Goal: Transaction & Acquisition: Purchase product/service

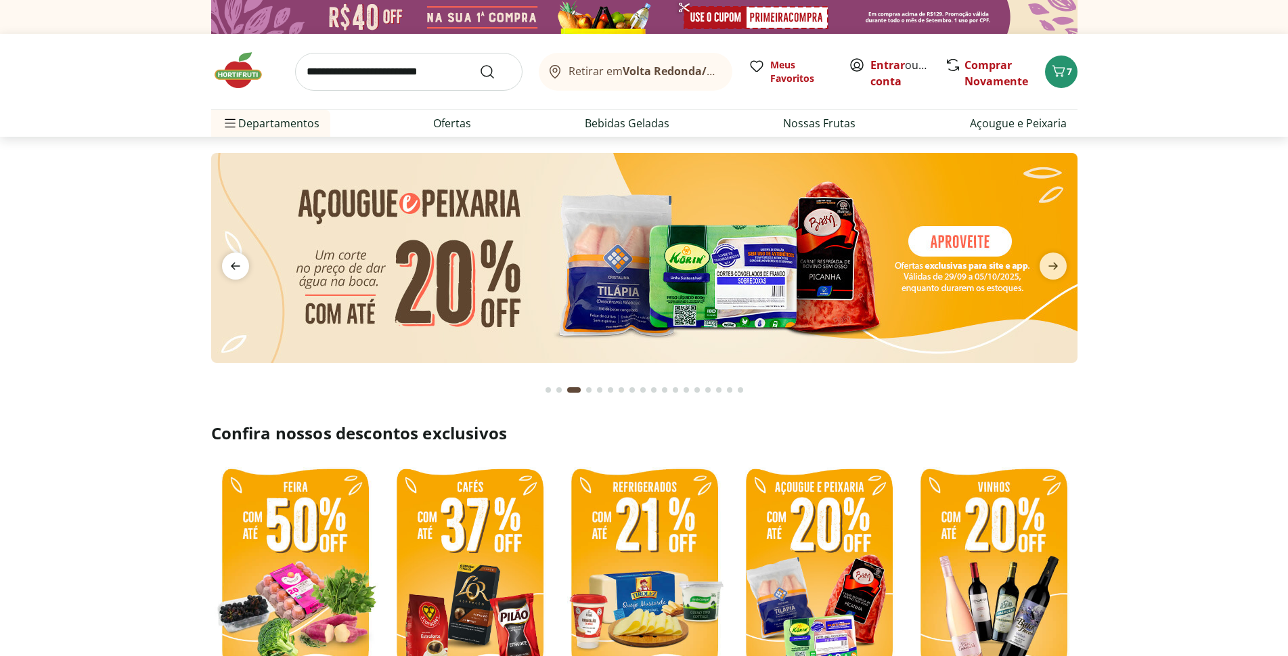
click at [233, 269] on icon "previous" at bounding box center [235, 266] width 16 height 16
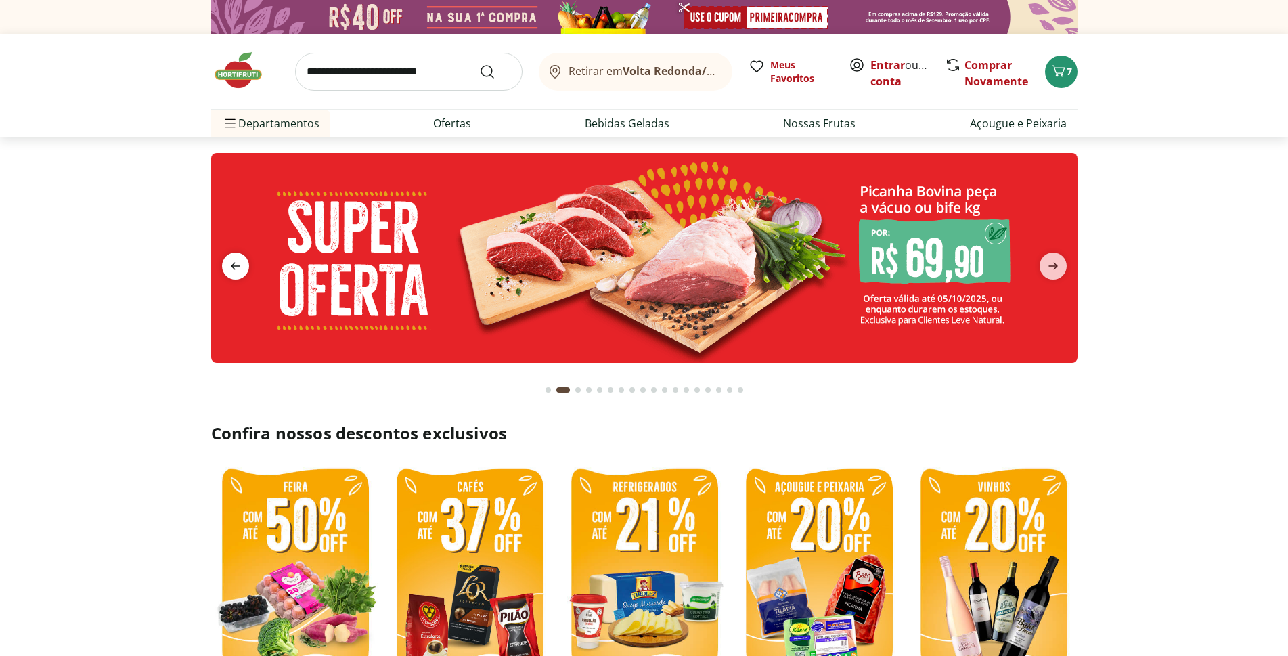
click at [233, 269] on icon "previous" at bounding box center [235, 266] width 16 height 16
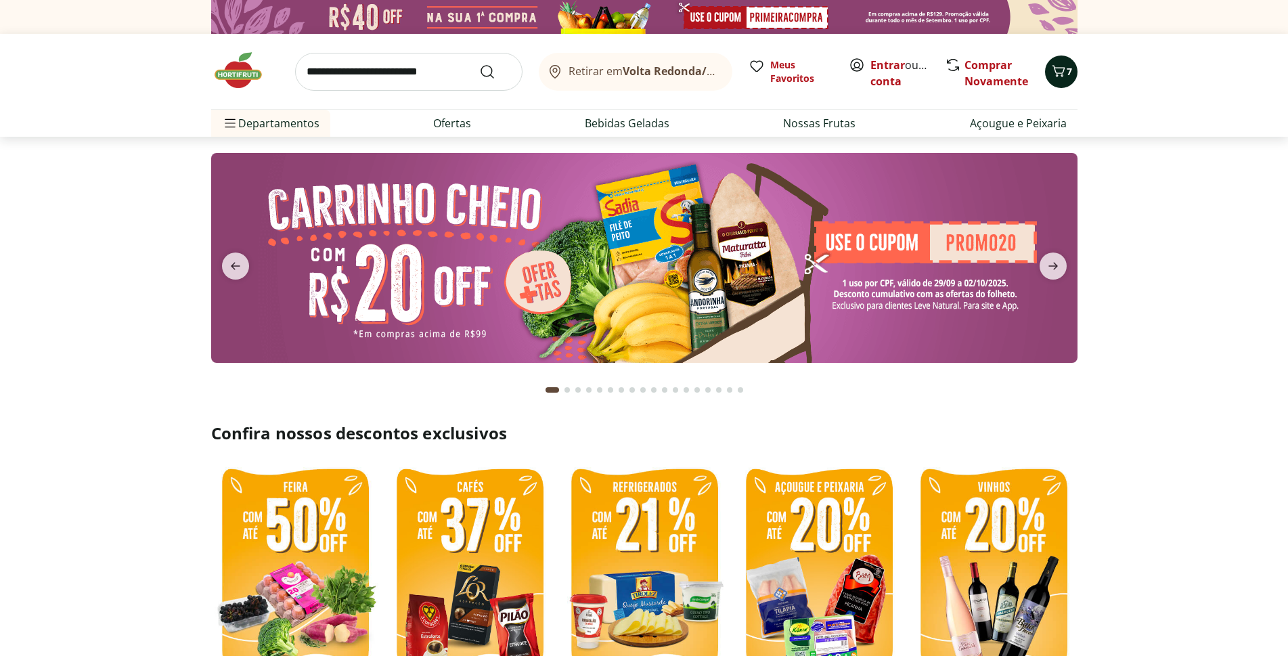
click at [1070, 79] on button "7" at bounding box center [1061, 72] width 32 height 32
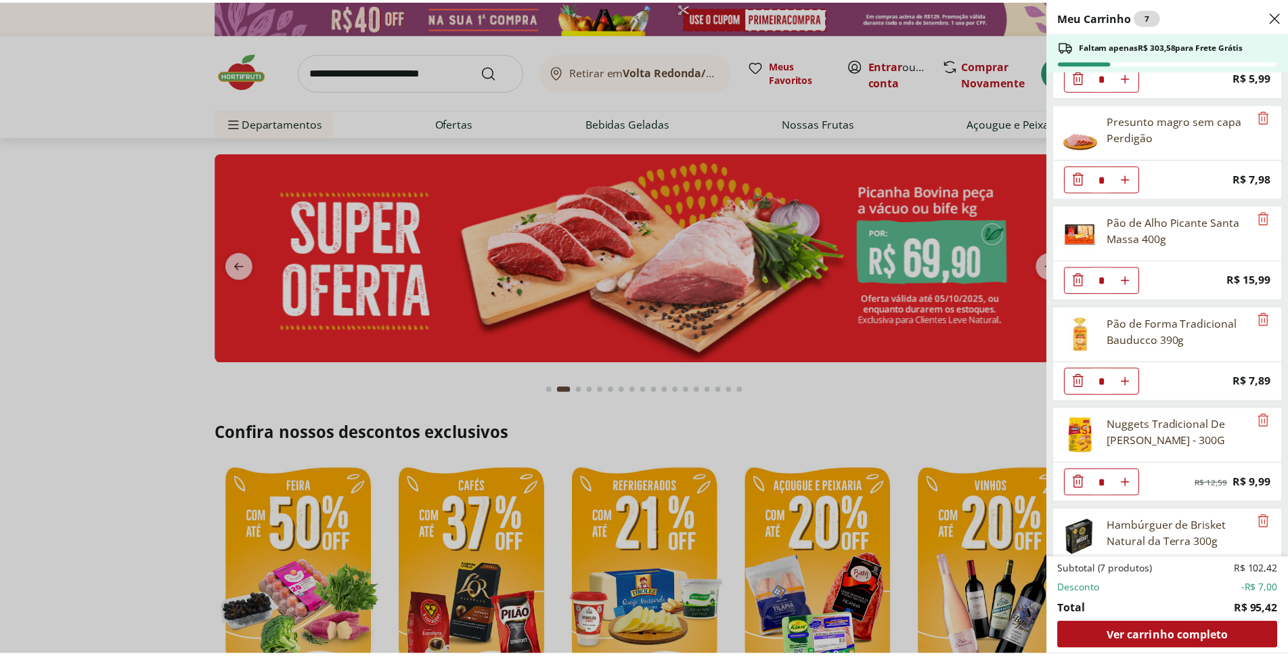
scroll to position [160, 0]
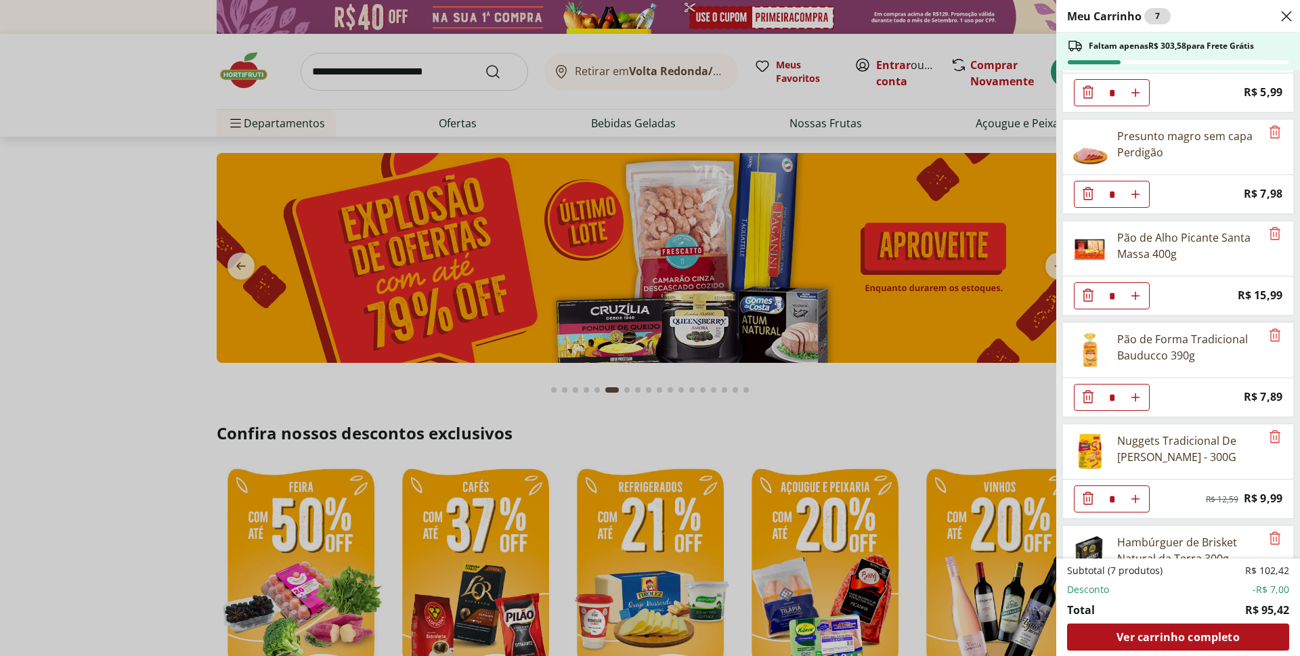
click at [1049, 266] on div "Meu Carrinho 7 Faltam apenas R$ 303,58 para Frete Grátis Gnocchi Capolavoro 400…" at bounding box center [650, 328] width 1300 height 656
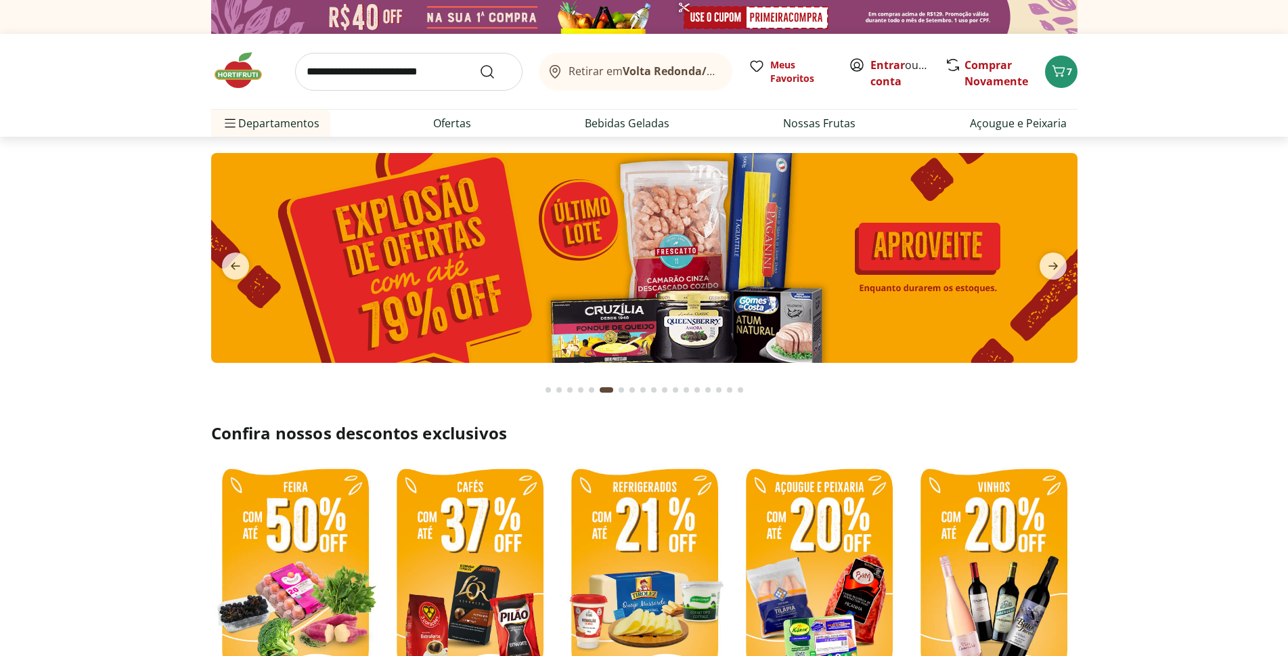
click at [1049, 266] on icon "next" at bounding box center [1053, 266] width 9 height 7
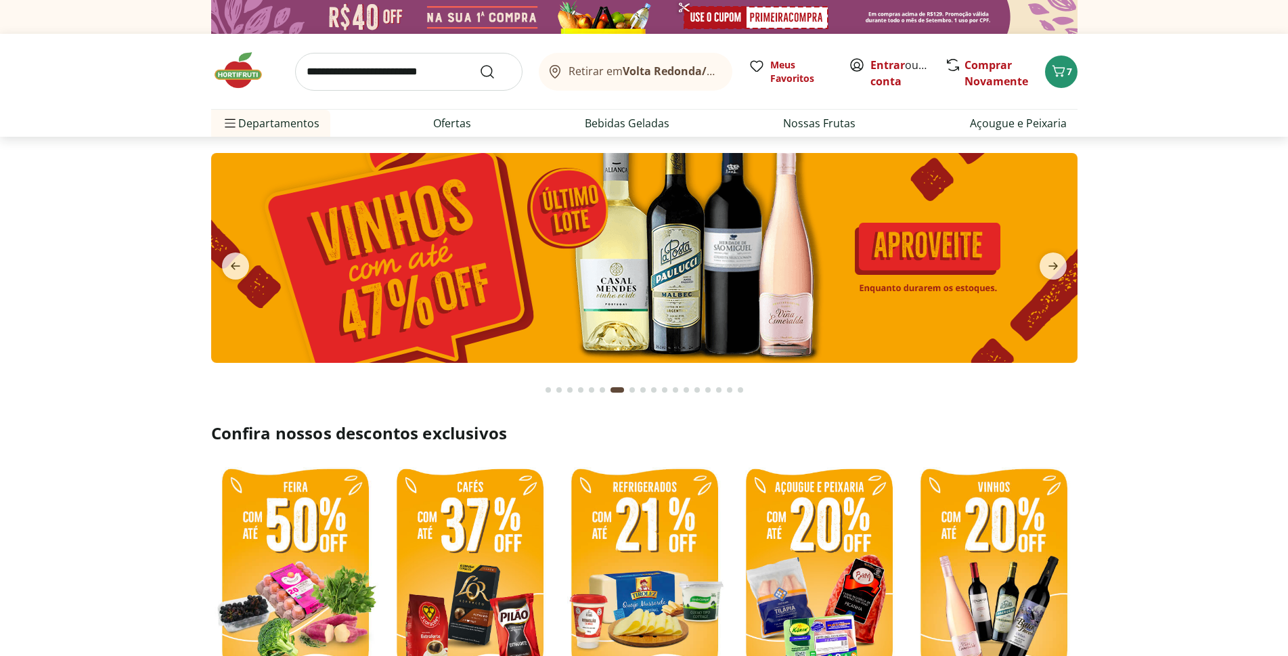
click at [1049, 266] on icon "next" at bounding box center [1053, 266] width 9 height 7
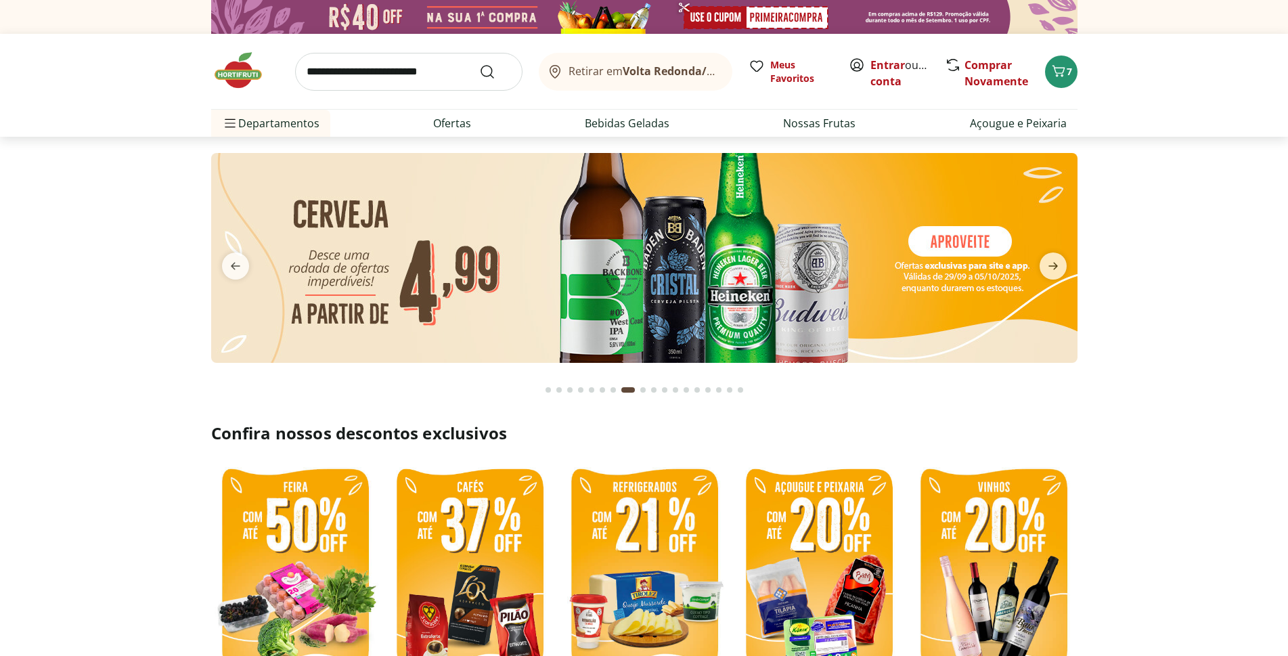
click at [761, 298] on img at bounding box center [644, 258] width 867 height 210
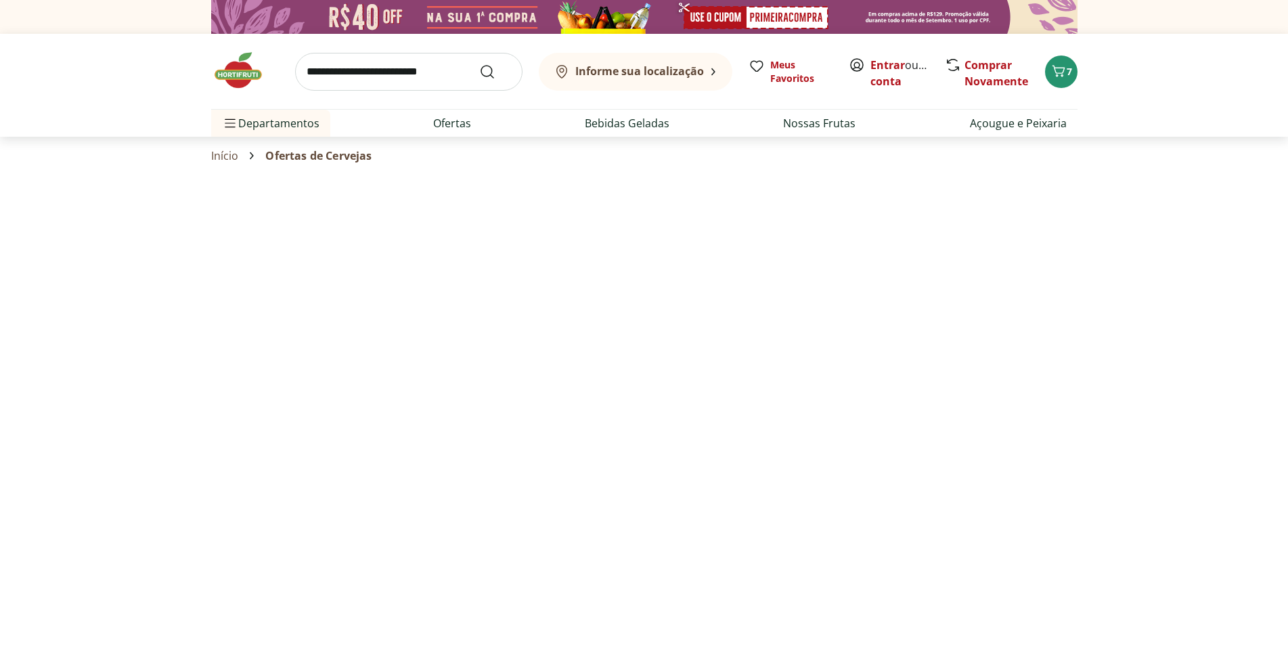
select select "**********"
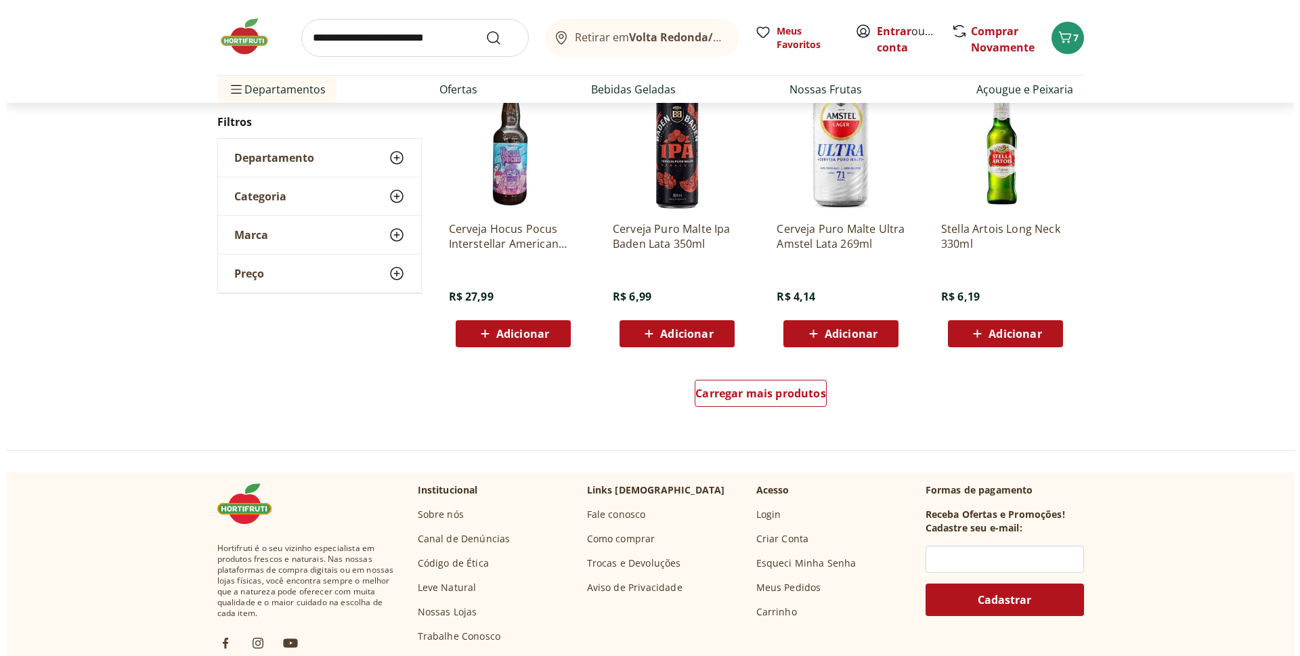
scroll to position [684, 0]
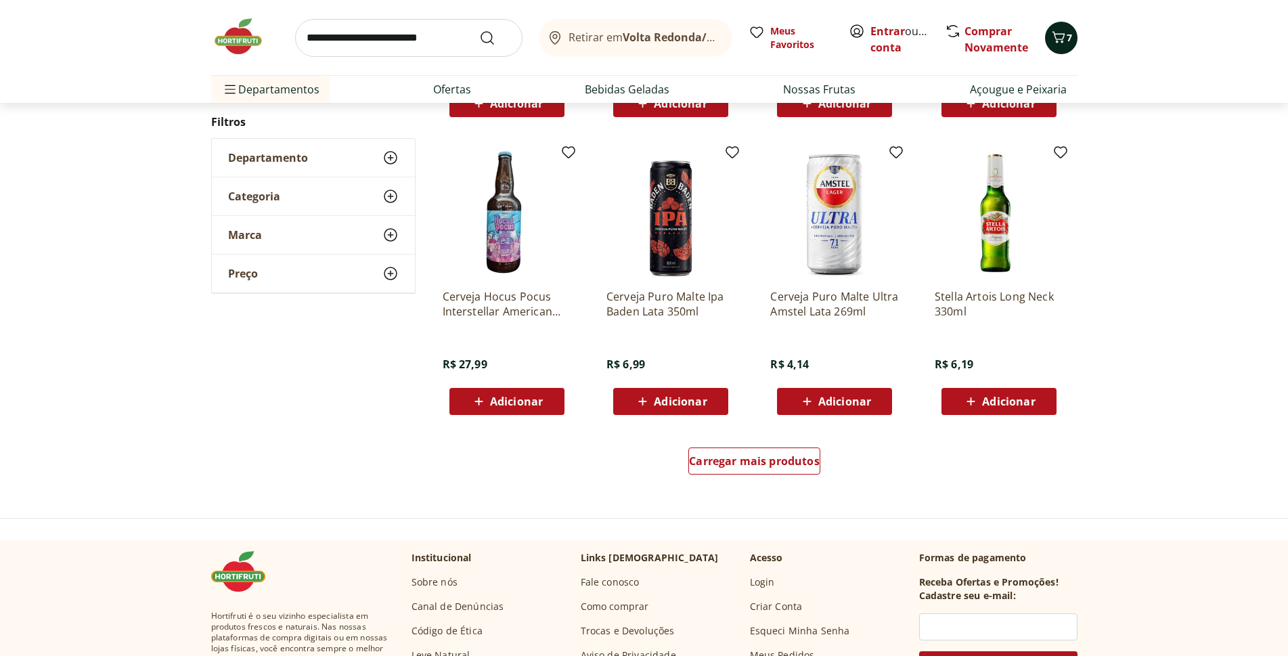
click at [1063, 43] on icon "Carrinho" at bounding box center [1059, 37] width 16 height 16
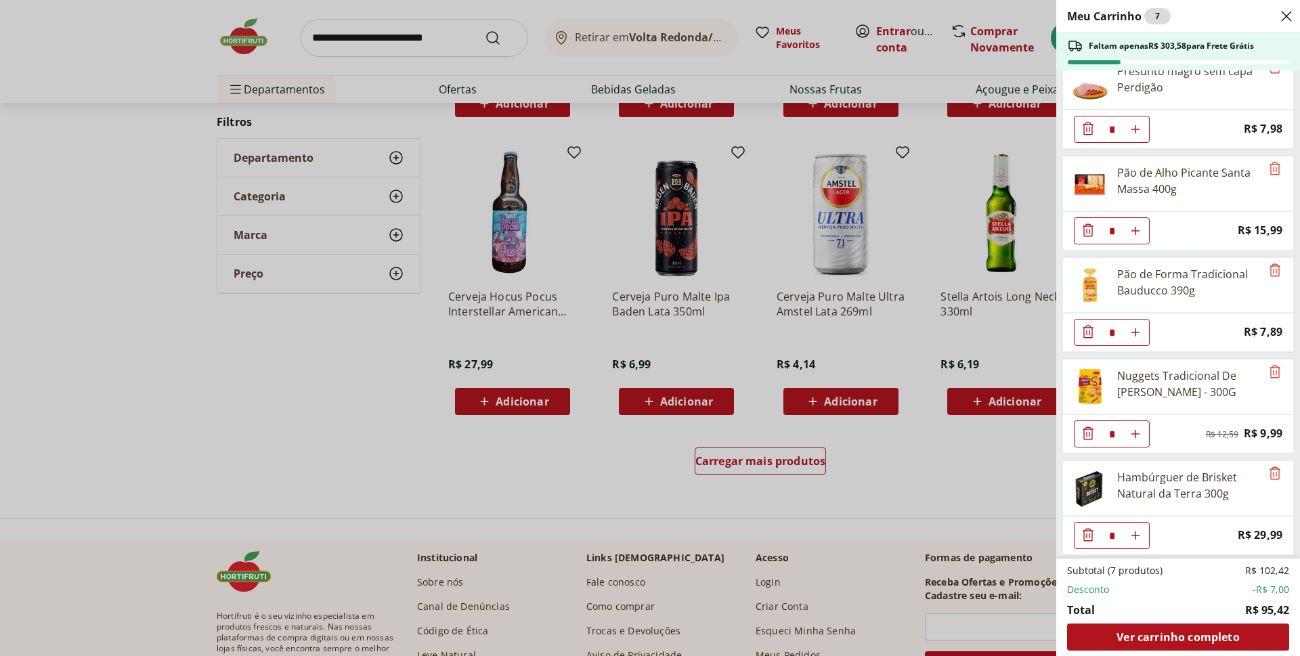
scroll to position [228, 0]
click at [1087, 532] on icon "Diminuir Quantidade" at bounding box center [1088, 531] width 11 height 13
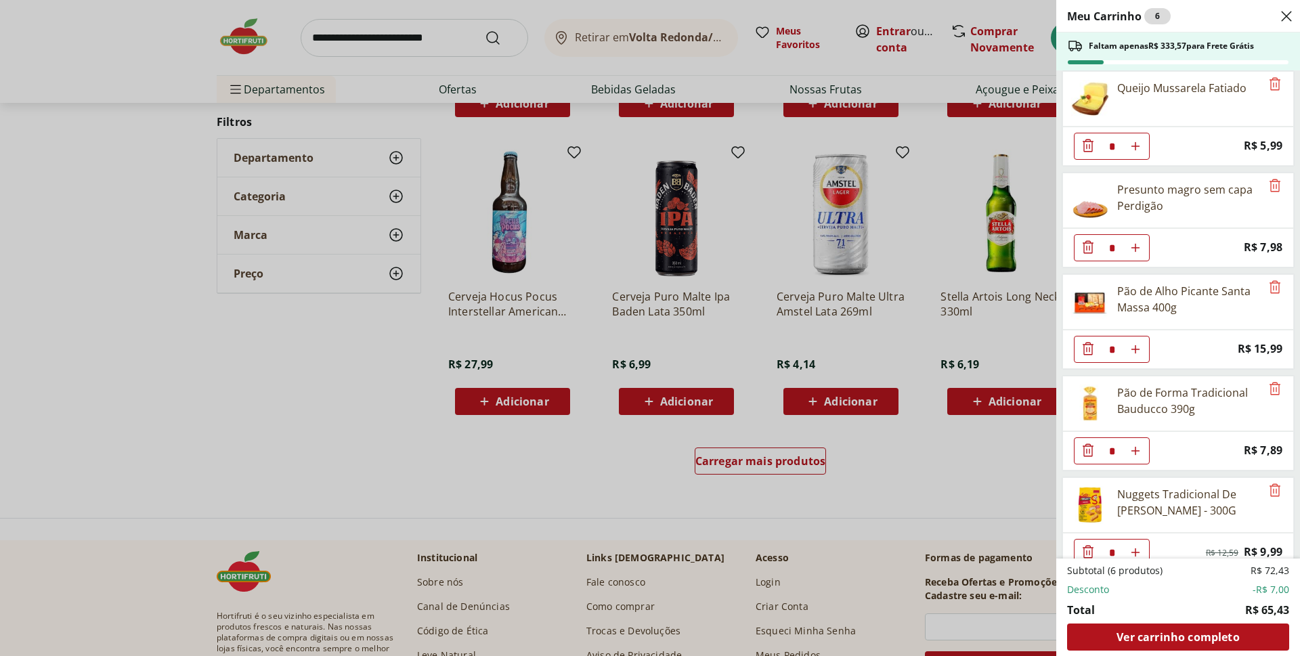
scroll to position [127, 0]
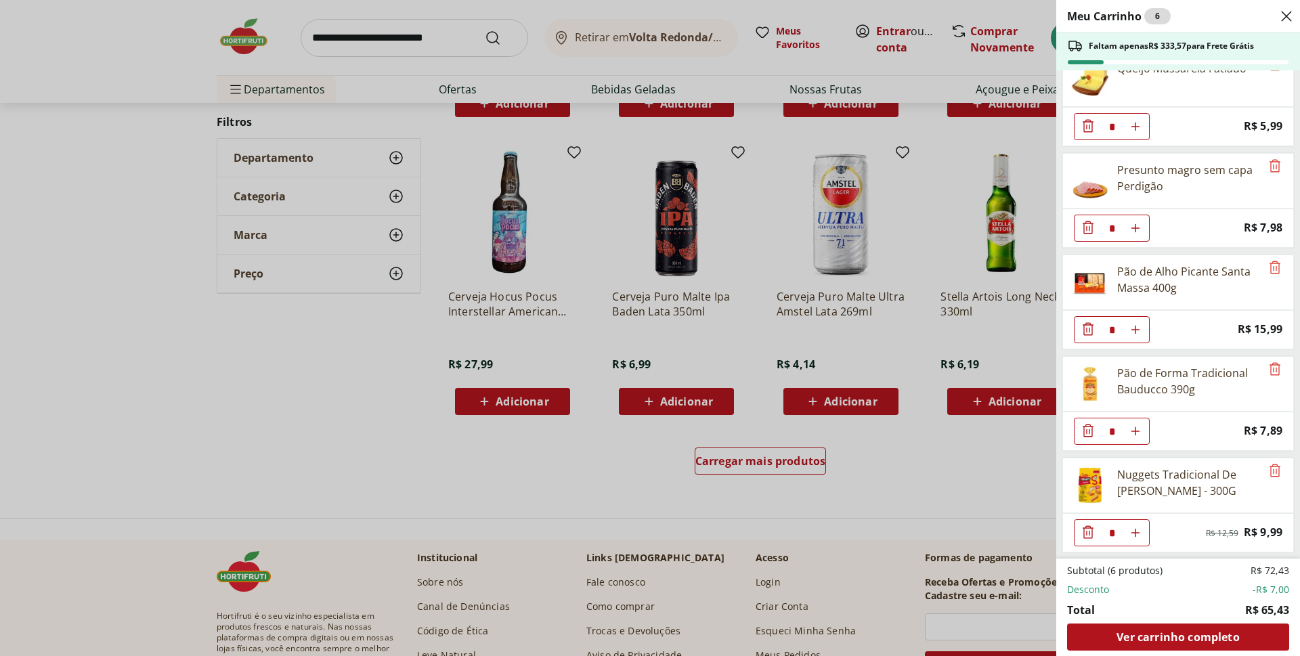
click at [1083, 333] on icon "Diminuir Quantidade" at bounding box center [1088, 329] width 16 height 16
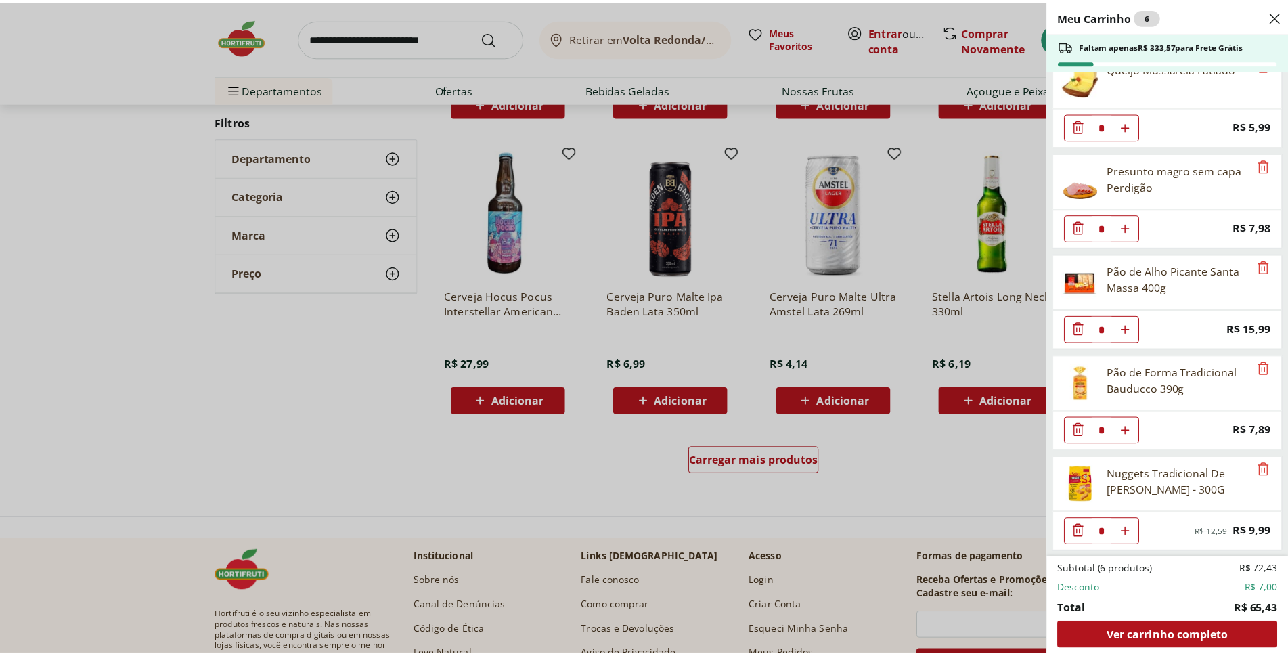
scroll to position [25, 0]
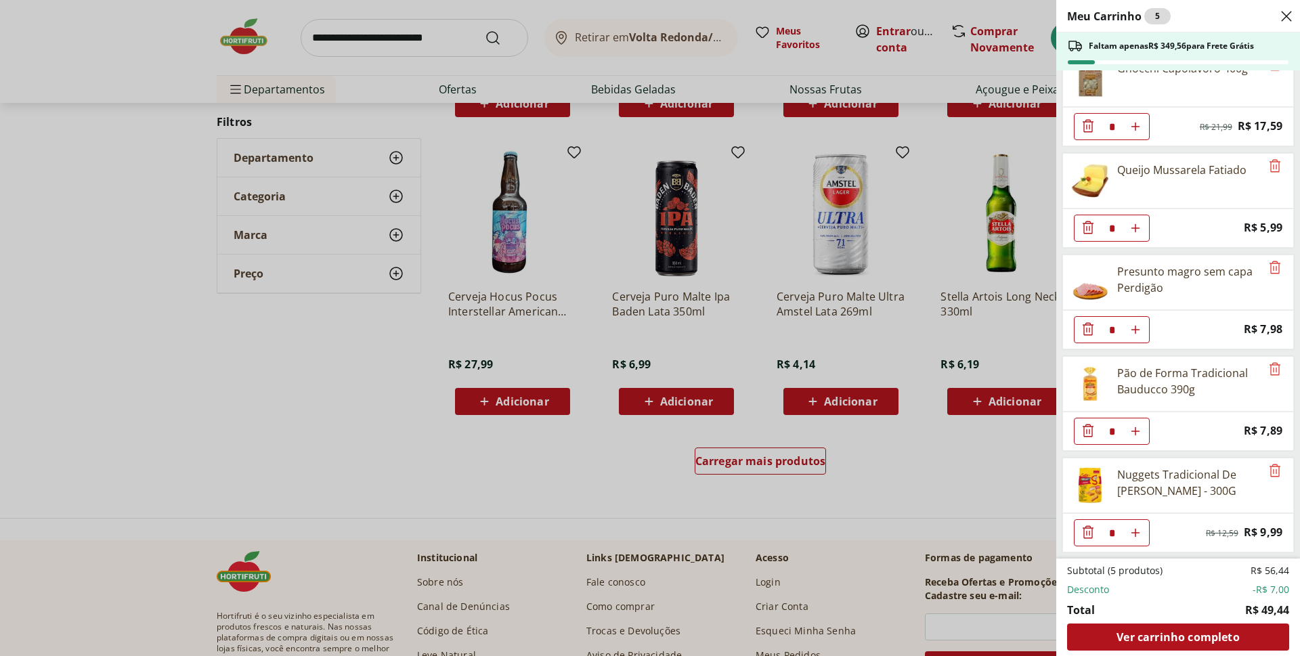
click at [1284, 14] on icon "Close" at bounding box center [1286, 16] width 16 height 16
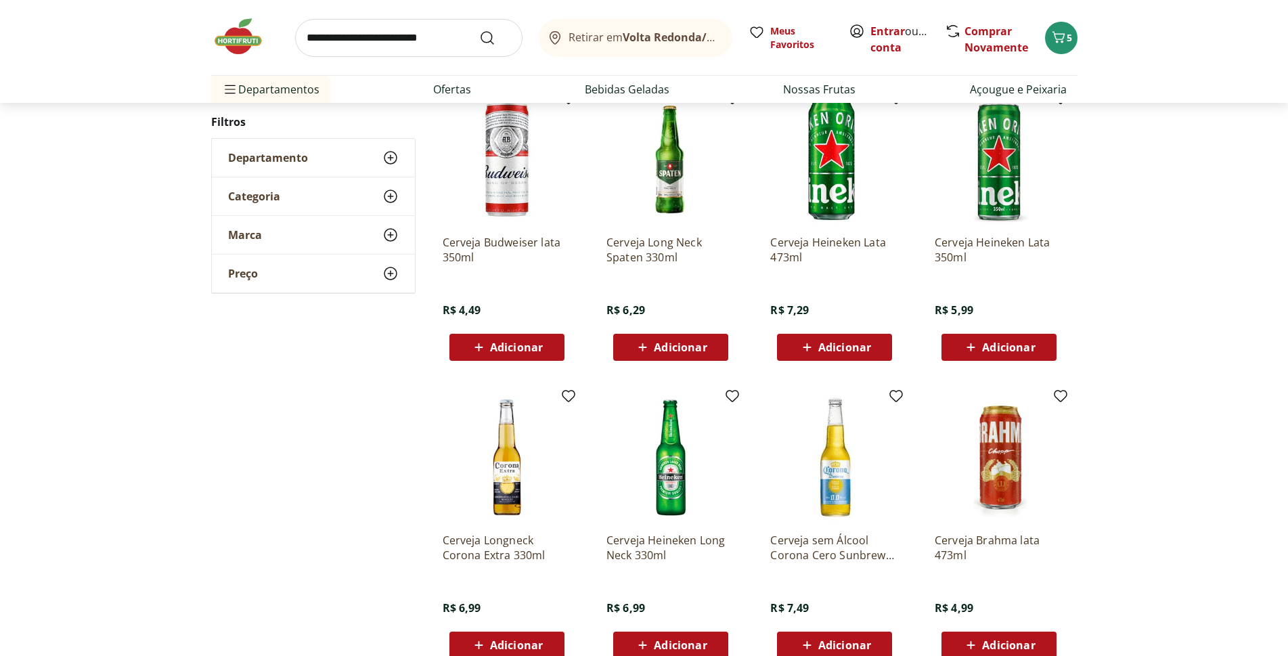
scroll to position [0, 0]
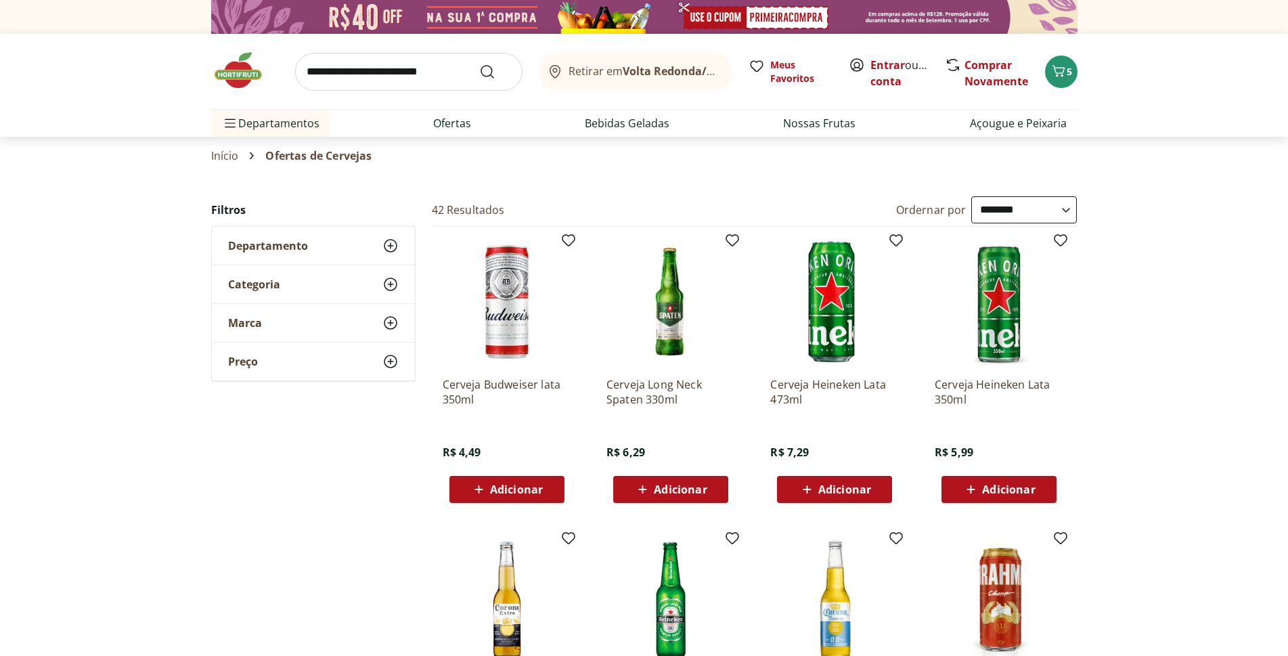
click at [232, 76] on img at bounding box center [245, 70] width 68 height 41
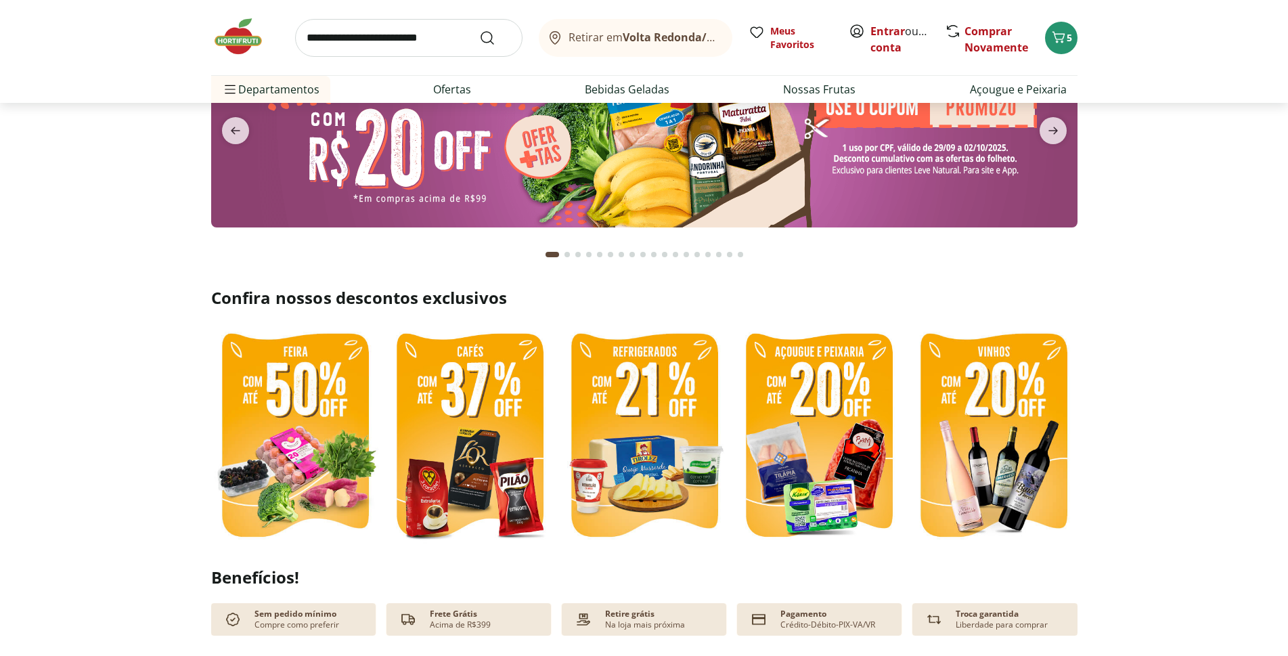
type input "*"
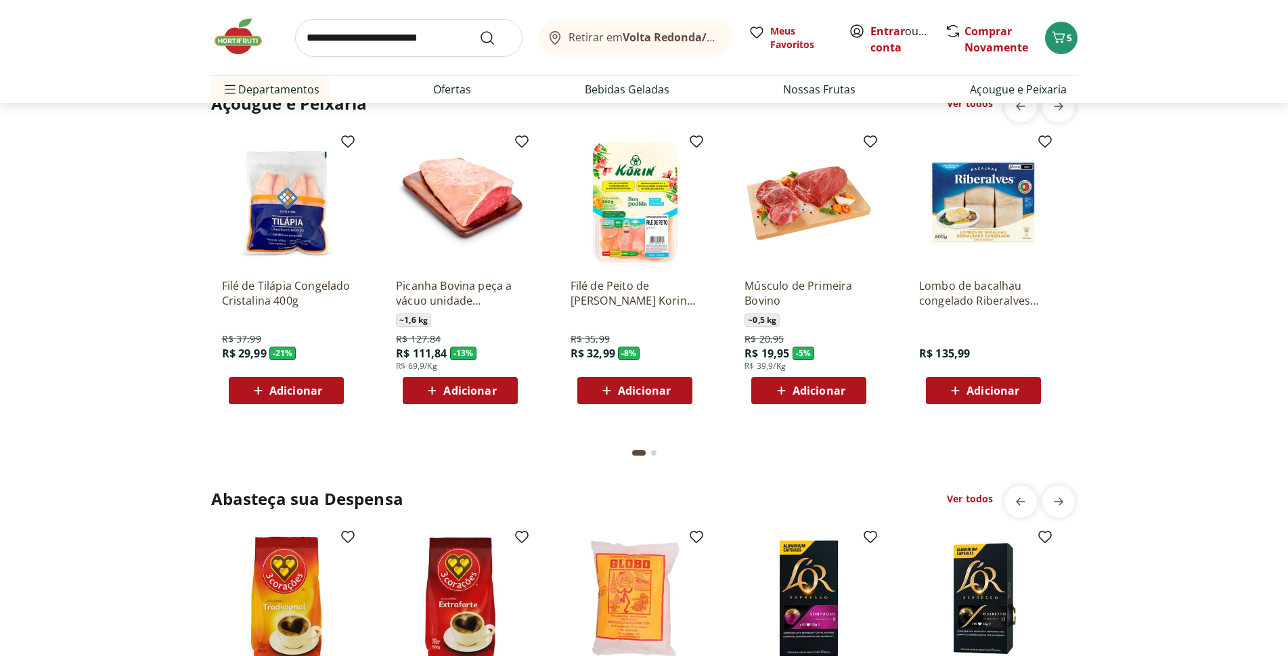
scroll to position [1489, 0]
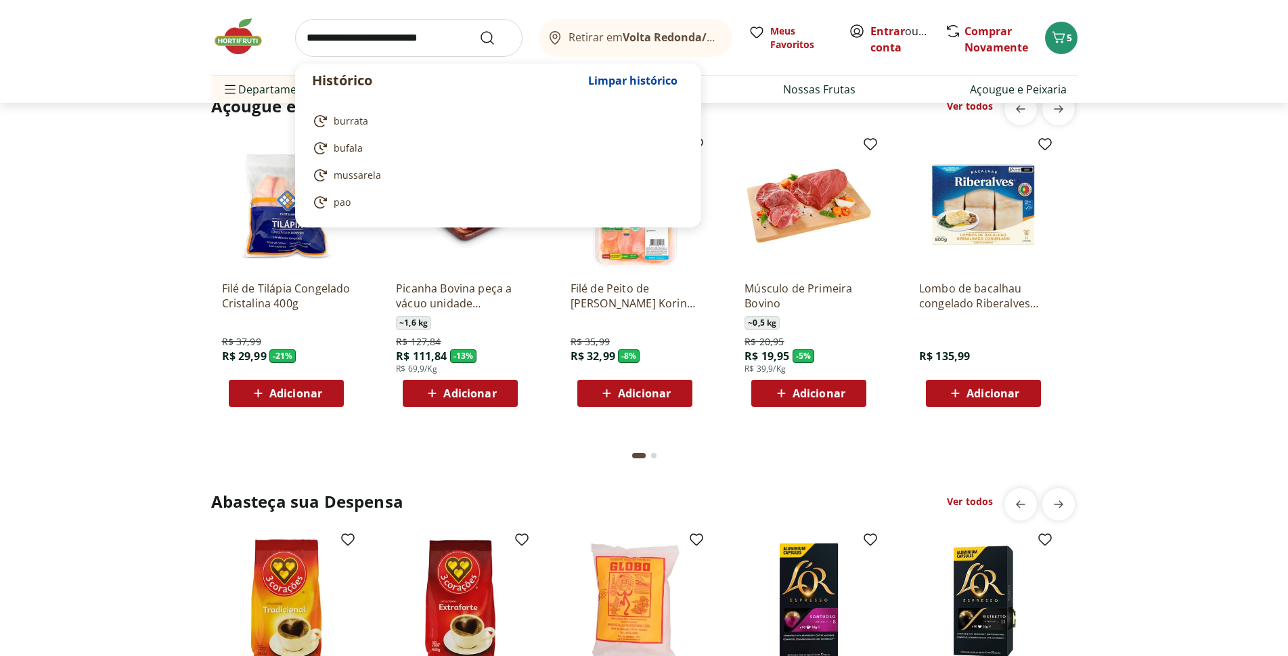
click at [327, 47] on input "search" at bounding box center [408, 38] width 227 height 38
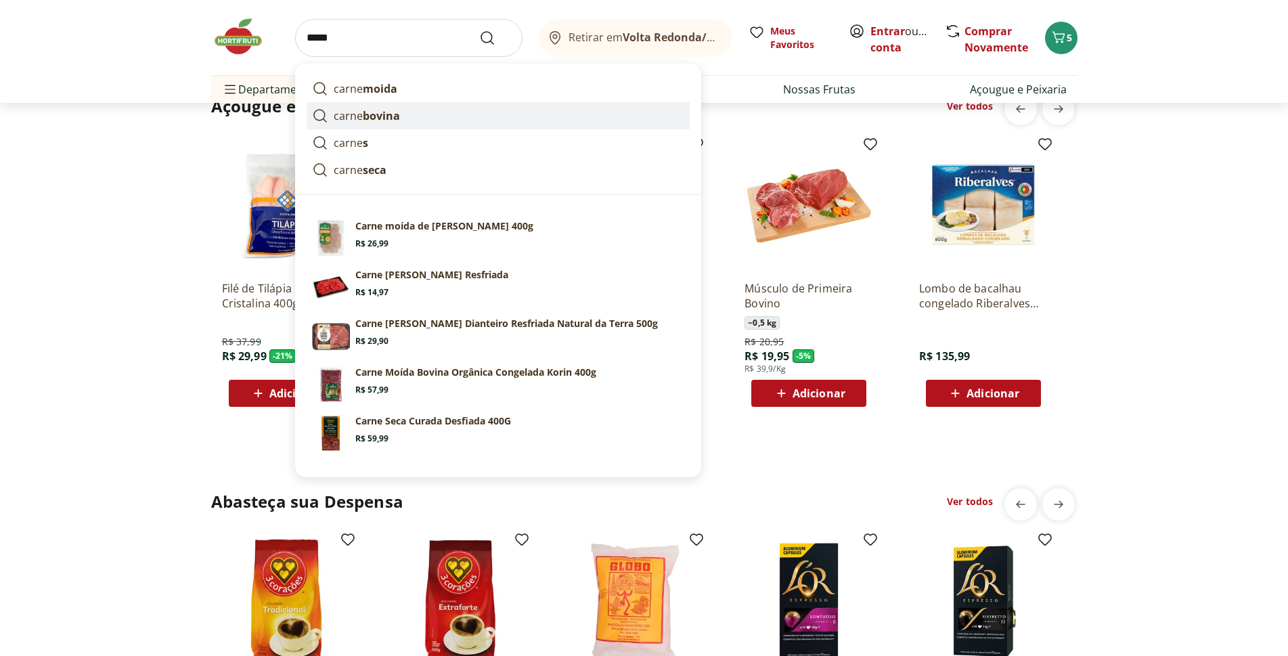
click at [379, 116] on strong "bovina" at bounding box center [381, 115] width 37 height 15
type input "**********"
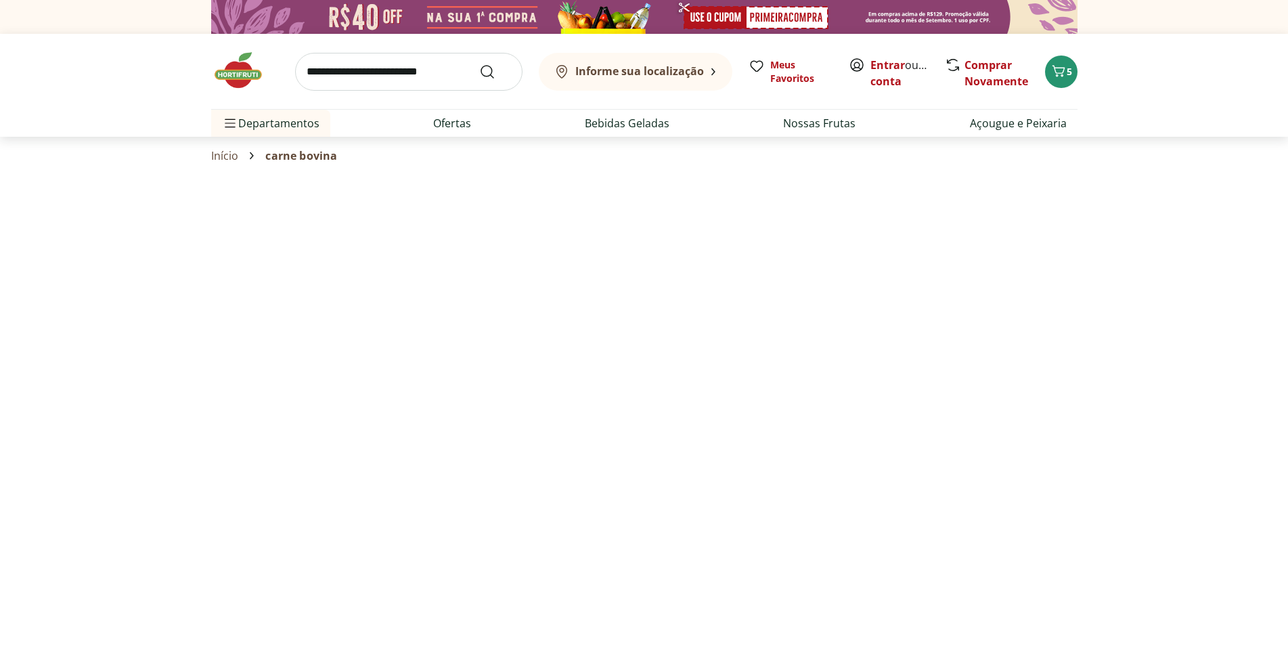
select select "**********"
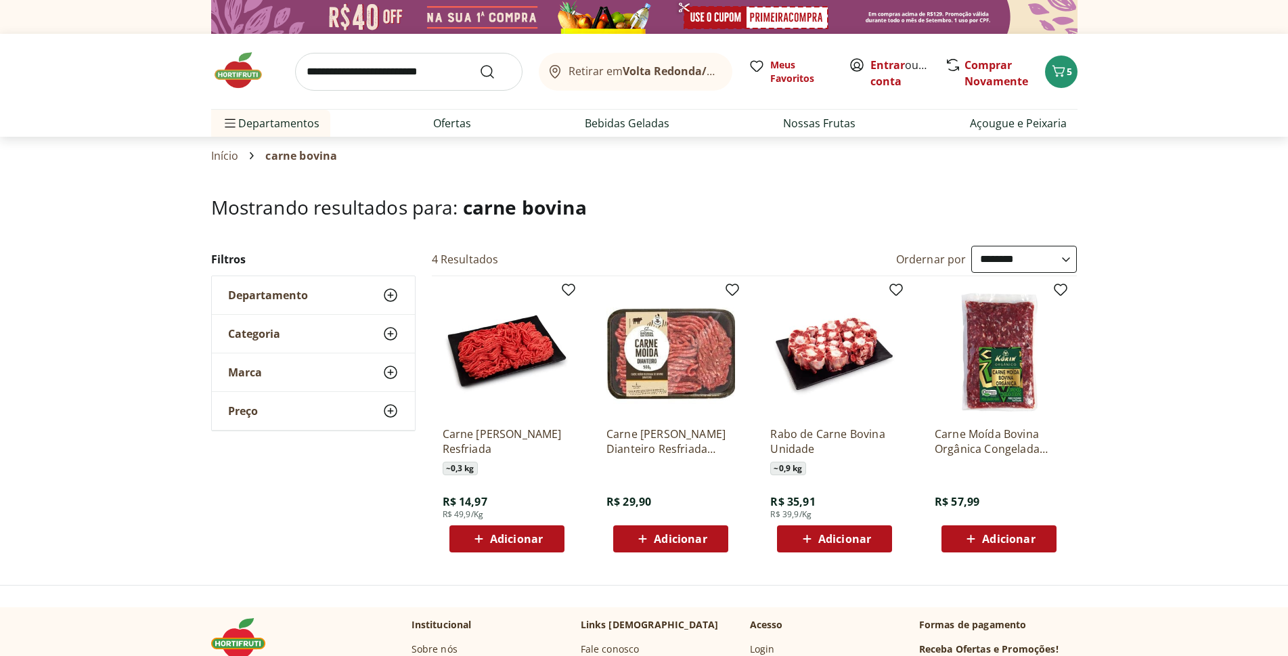
click at [231, 74] on img at bounding box center [245, 70] width 68 height 41
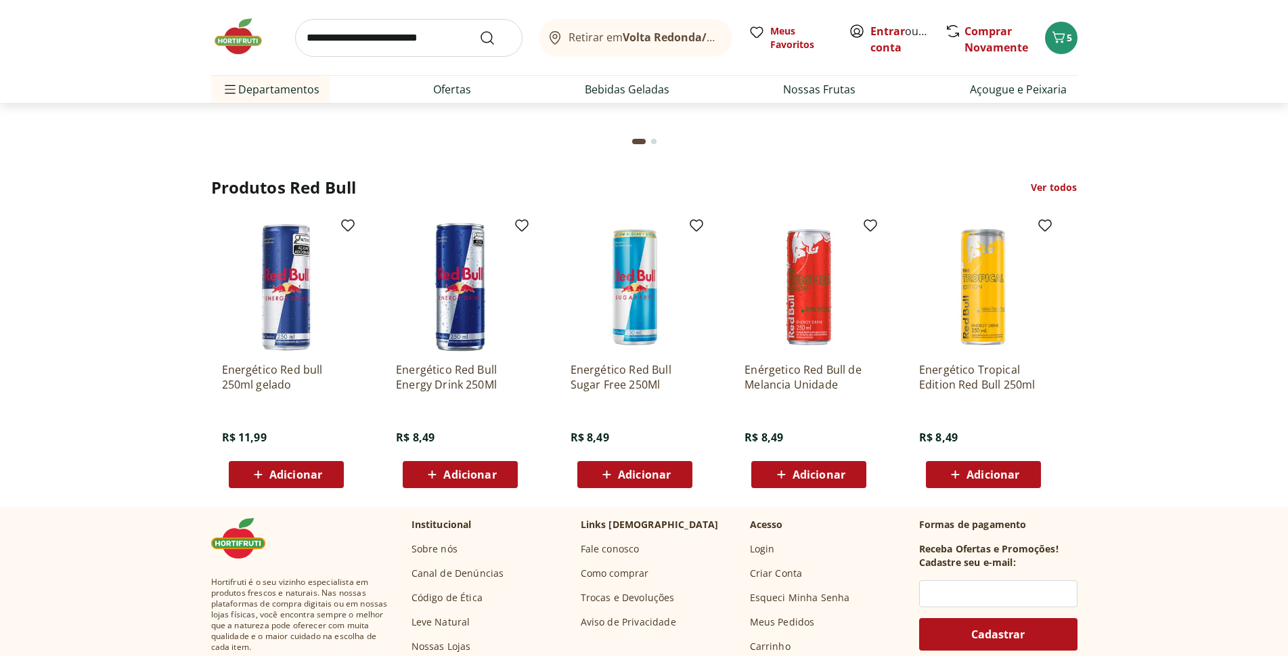
scroll to position [3864, 0]
